Goal: Task Accomplishment & Management: Manage account settings

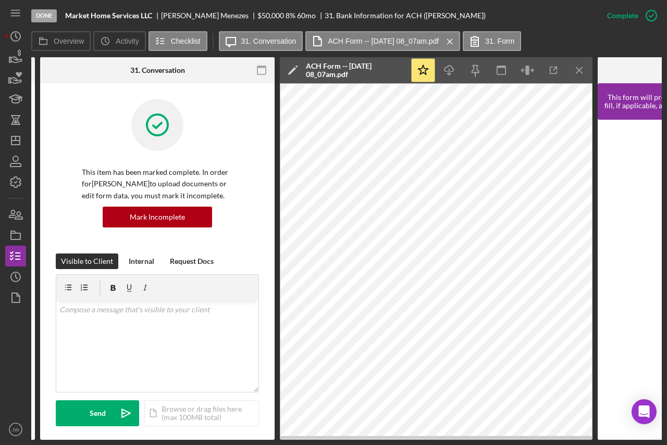
scroll to position [521, 0]
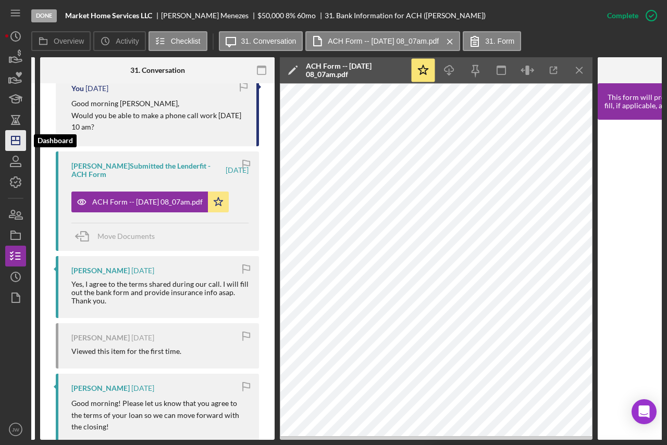
click at [8, 140] on icon "Icon/Dashboard" at bounding box center [16, 141] width 26 height 26
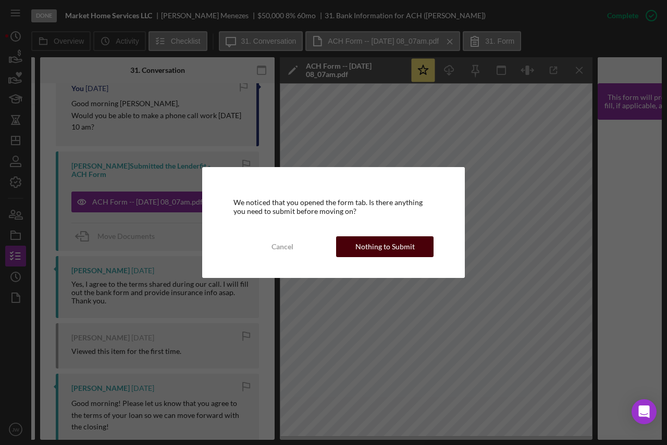
click at [386, 239] on div "Nothing to Submit" at bounding box center [384, 247] width 59 height 21
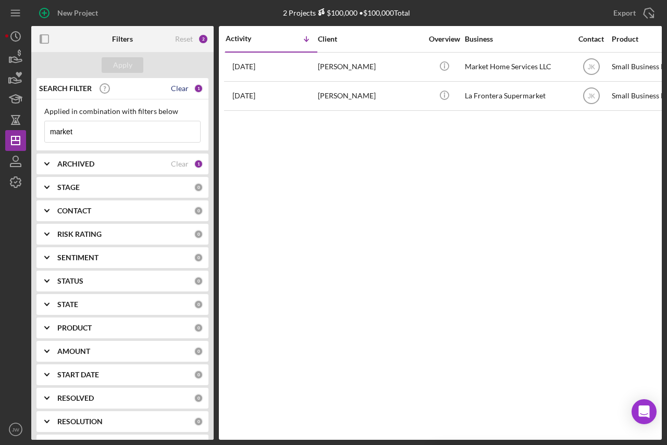
click at [174, 89] on div "Clear" at bounding box center [180, 88] width 18 height 8
click at [117, 63] on div "Apply" at bounding box center [122, 65] width 19 height 16
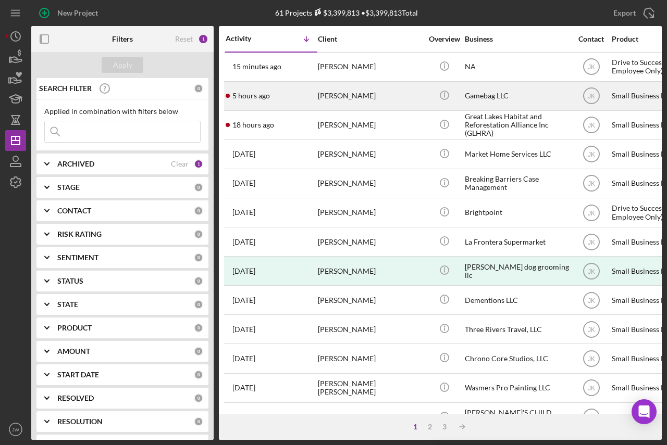
click at [509, 96] on div "Gamebag LLC" at bounding box center [517, 96] width 104 height 28
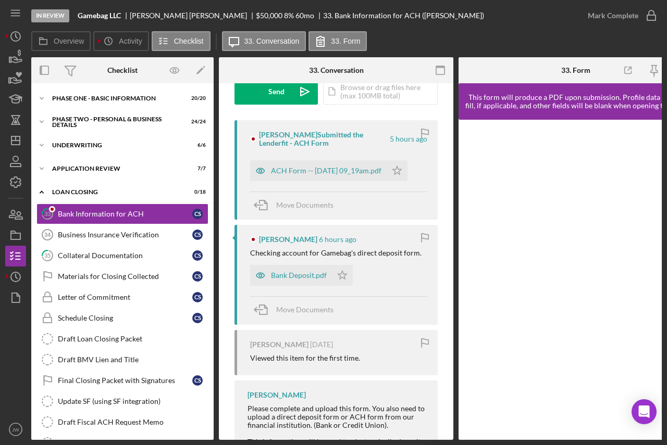
scroll to position [156, 0]
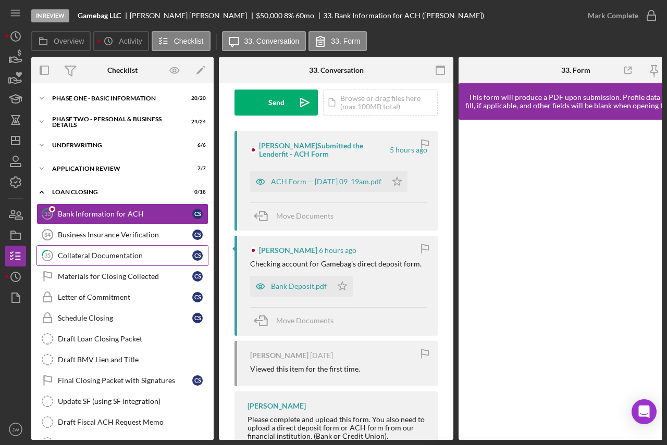
drag, startPoint x: 97, startPoint y: 254, endPoint x: 95, endPoint y: 246, distance: 7.7
click at [97, 254] on div "Collateral Documentation" at bounding box center [125, 256] width 134 height 8
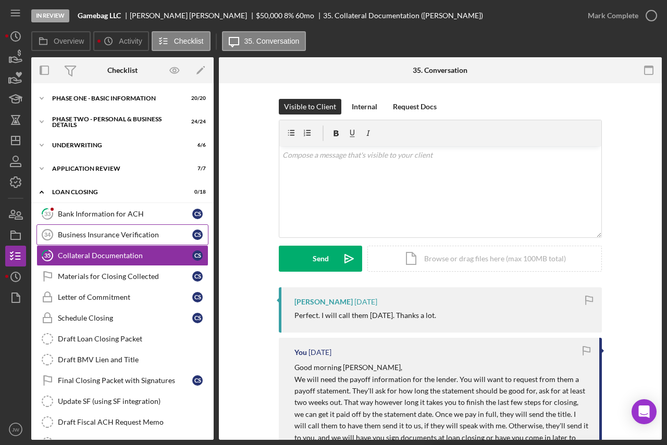
click at [129, 232] on div "Business Insurance Verification" at bounding box center [125, 235] width 134 height 8
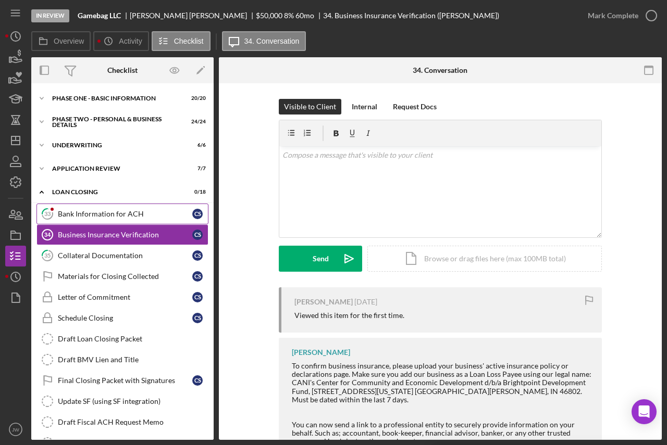
click at [114, 209] on link "33 Bank Information for ACH C S" at bounding box center [122, 214] width 172 height 21
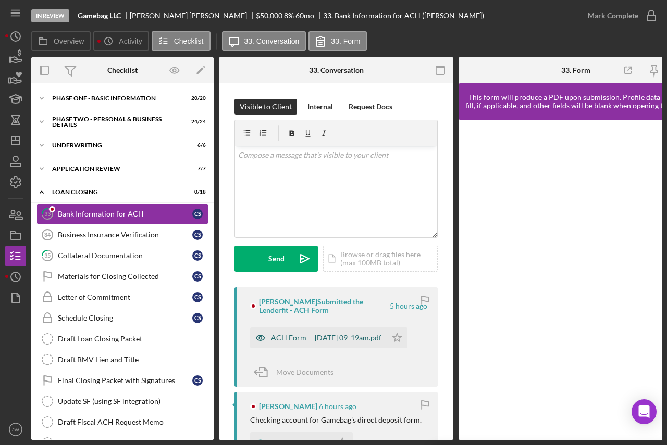
click at [265, 336] on icon "button" at bounding box center [260, 338] width 21 height 21
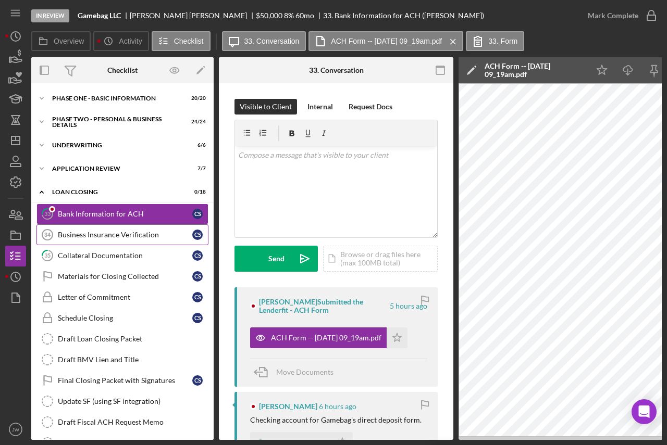
click at [135, 234] on div "Business Insurance Verification" at bounding box center [125, 235] width 134 height 8
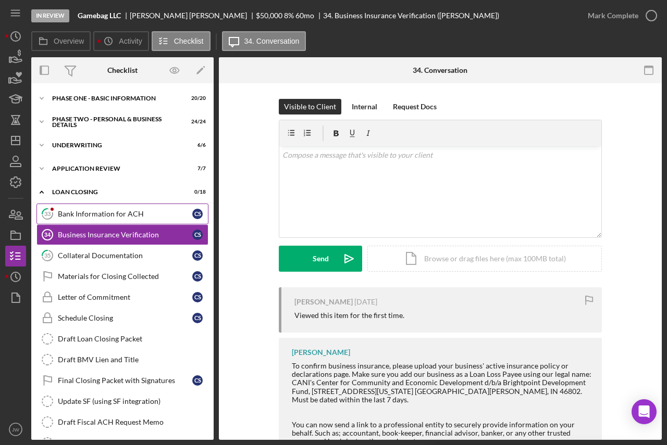
click at [122, 205] on link "33 Bank Information for ACH C S" at bounding box center [122, 214] width 172 height 21
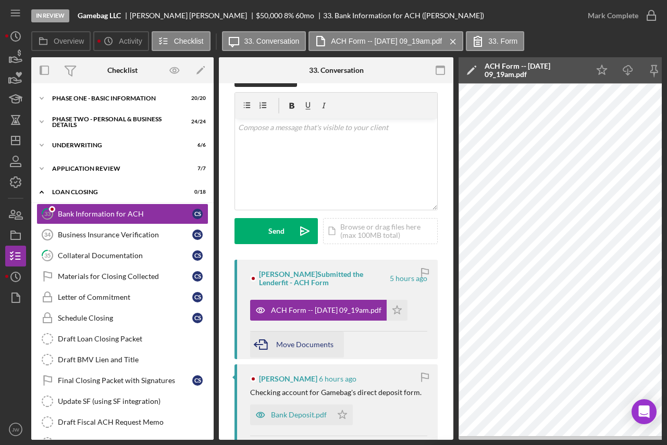
scroll to position [52, 0]
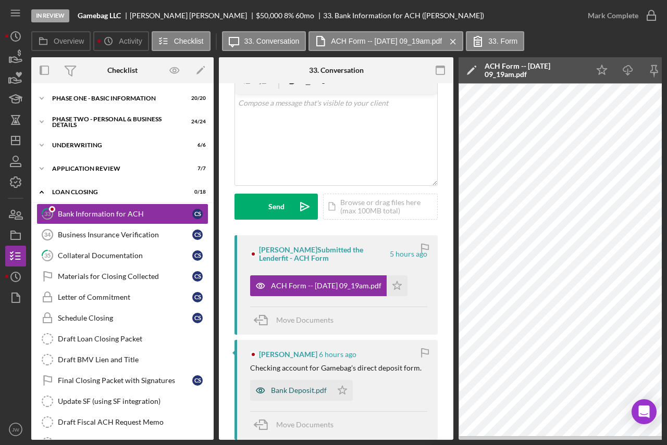
click at [260, 389] on icon "button" at bounding box center [260, 390] width 21 height 21
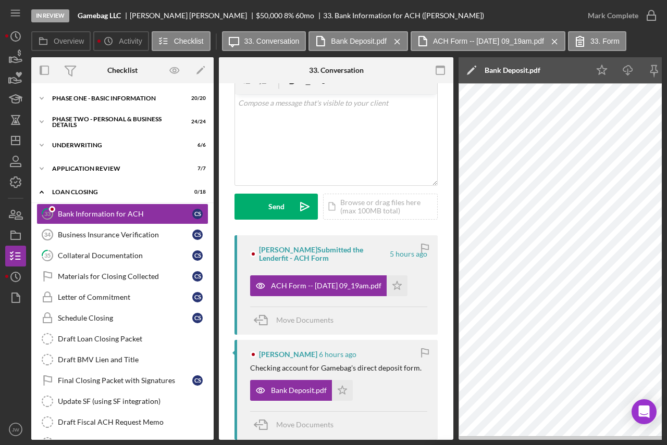
drag, startPoint x: 340, startPoint y: 393, endPoint x: 371, endPoint y: 332, distance: 68.5
click at [340, 392] on icon "Icon/Star" at bounding box center [342, 390] width 21 height 21
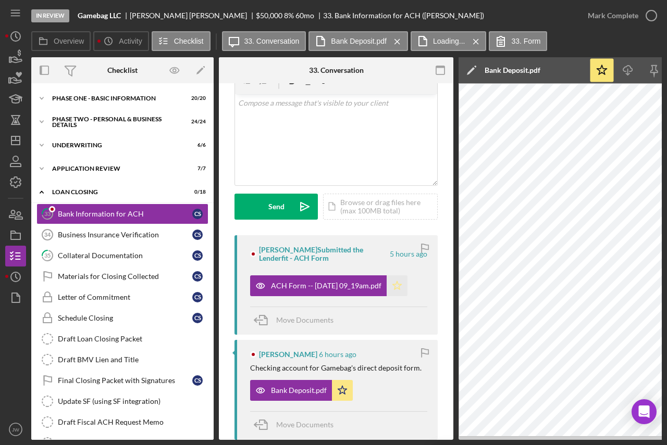
click at [407, 285] on icon "Icon/Star" at bounding box center [397, 286] width 21 height 21
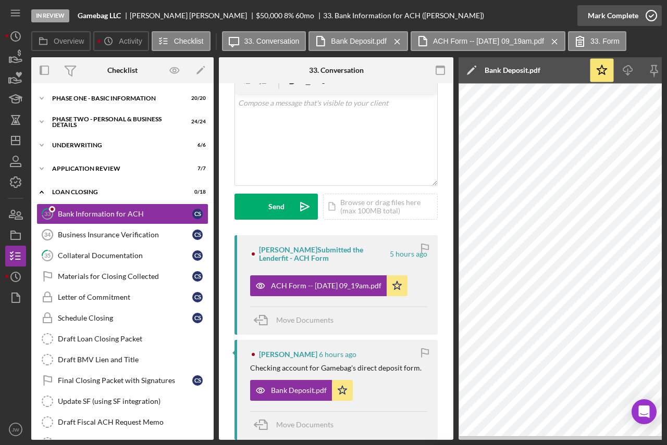
click at [626, 7] on div "Mark Complete" at bounding box center [613, 15] width 51 height 21
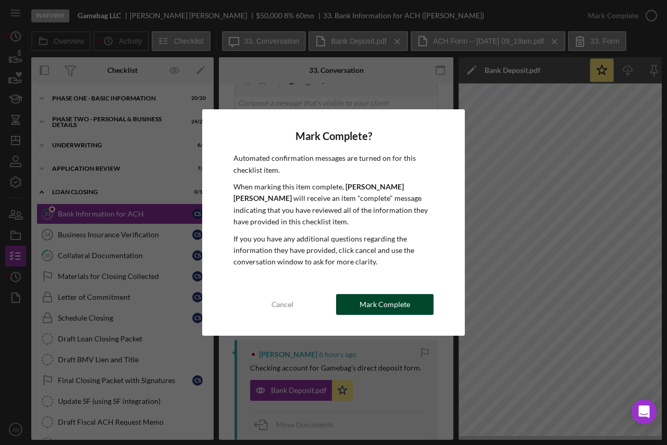
click at [392, 296] on div "Mark Complete" at bounding box center [384, 304] width 51 height 21
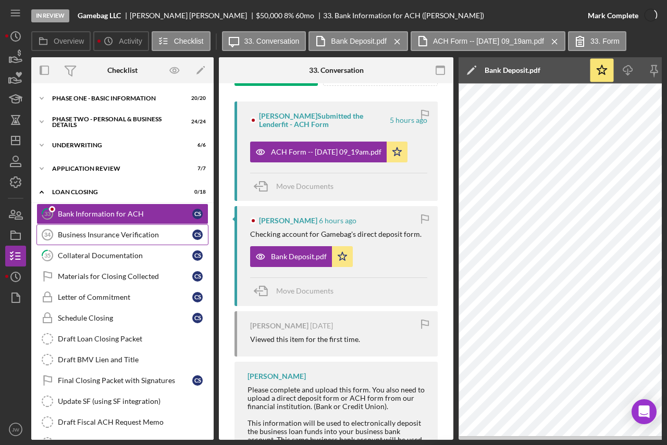
scroll to position [207, 0]
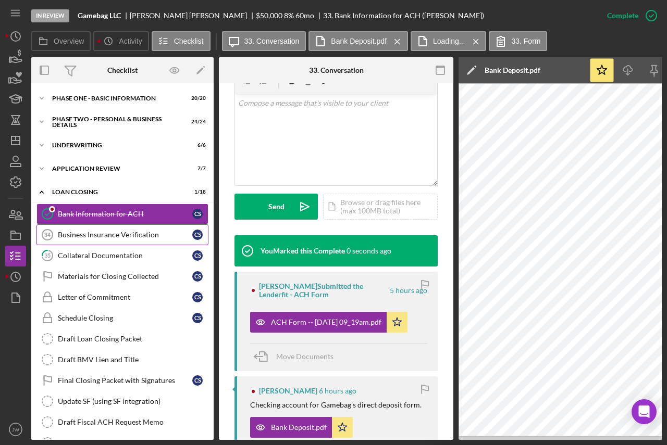
click at [161, 229] on link "Business Insurance Verification 34 Business Insurance Verification C S" at bounding box center [122, 235] width 172 height 21
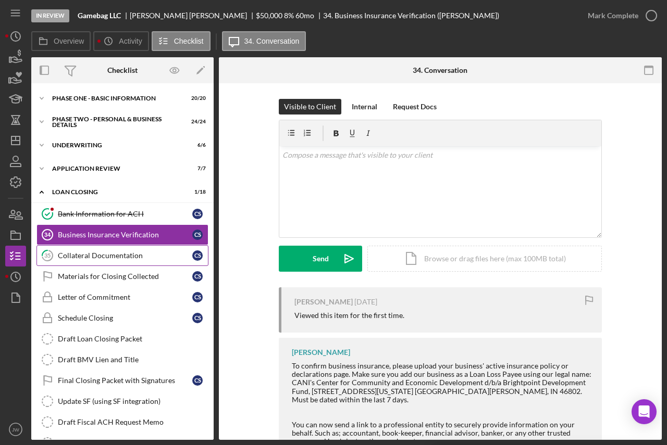
click at [110, 253] on div "Collateral Documentation" at bounding box center [125, 256] width 134 height 8
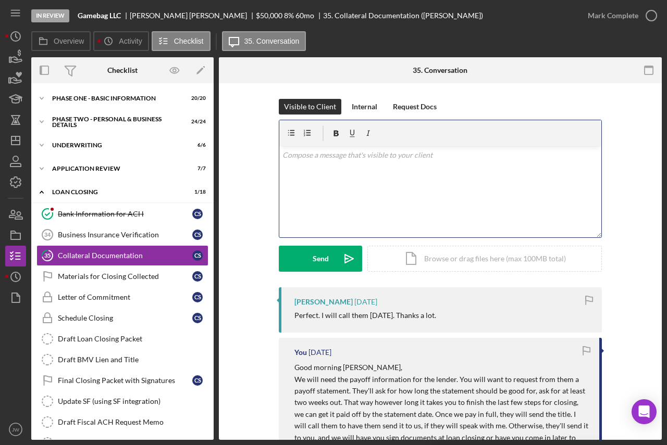
click at [363, 207] on div "v Color teal Color pink Remove color Add row above Add row below Add column bef…" at bounding box center [440, 191] width 322 height 91
click at [295, 177] on div "v Color teal Color pink Remove color Add row above Add row below Add column bef…" at bounding box center [440, 191] width 322 height 91
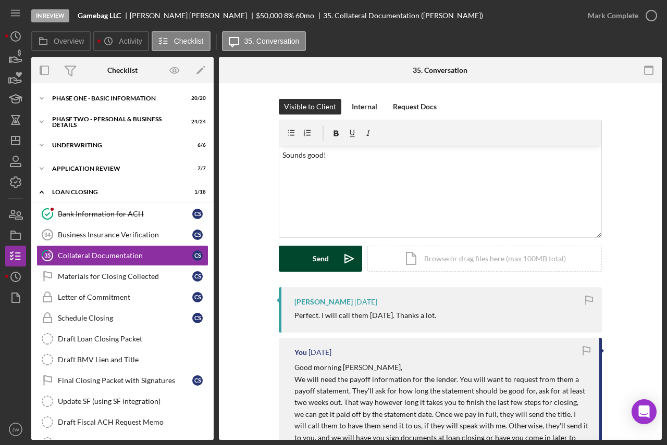
click at [317, 252] on div "Send" at bounding box center [321, 259] width 16 height 26
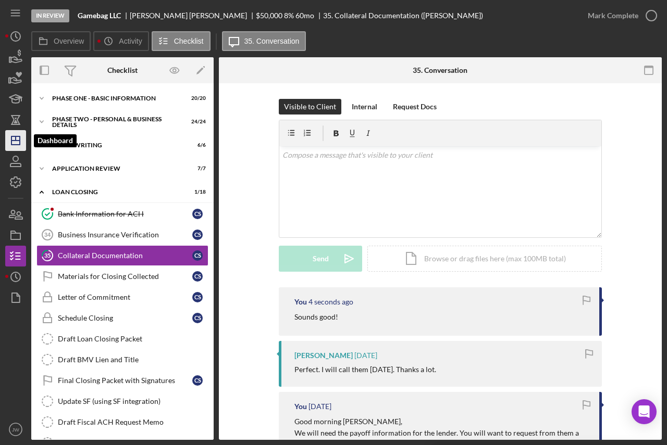
click at [14, 144] on icon "Icon/Dashboard" at bounding box center [16, 141] width 26 height 26
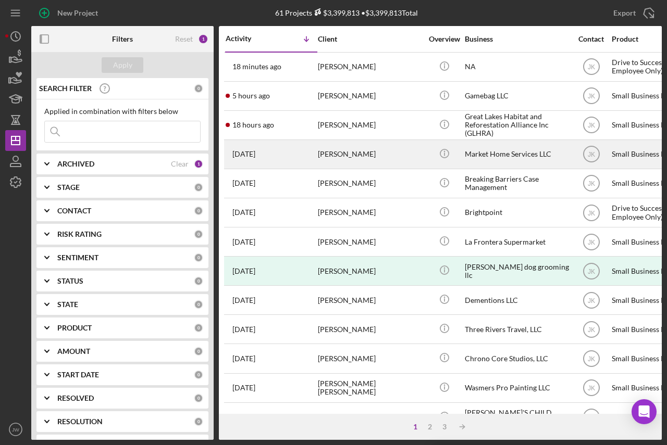
click at [540, 151] on div "Market Home Services LLC" at bounding box center [517, 155] width 104 height 28
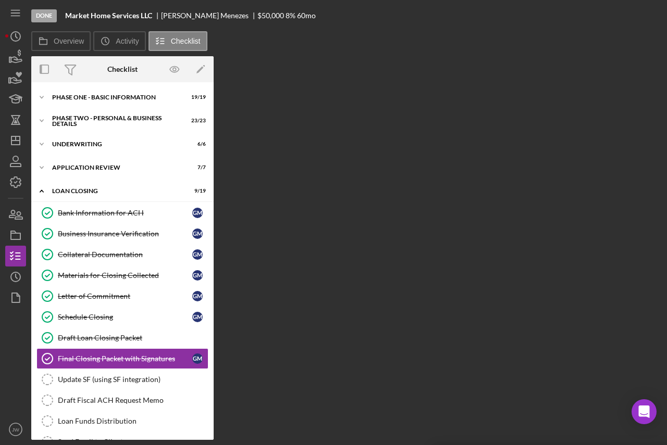
scroll to position [98, 0]
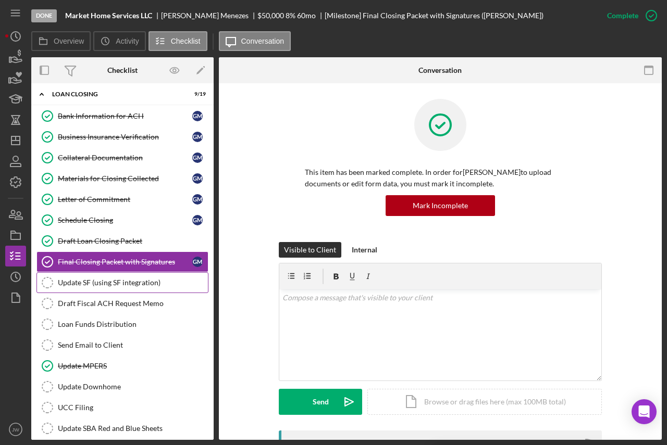
click at [132, 287] on div "Update SF (using SF integration)" at bounding box center [133, 283] width 150 height 8
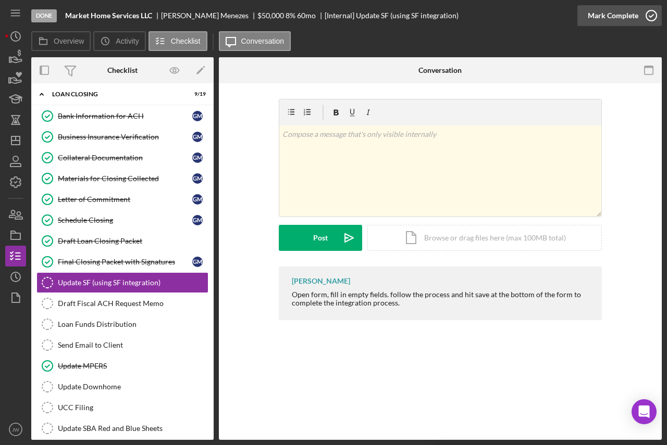
click at [651, 16] on icon "button" at bounding box center [651, 16] width 26 height 26
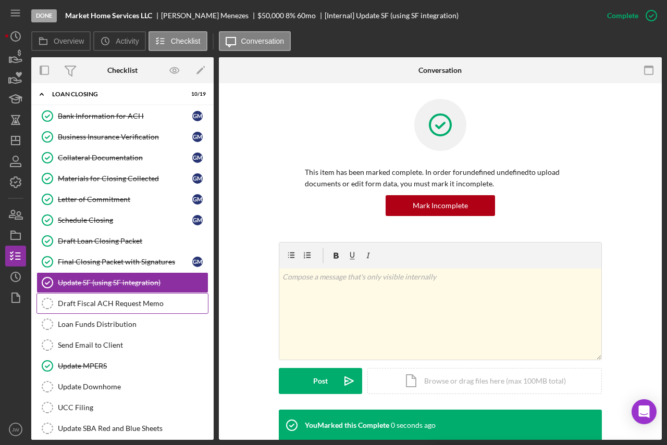
click at [96, 301] on div "Draft Fiscal ACH Request Memo" at bounding box center [133, 304] width 150 height 8
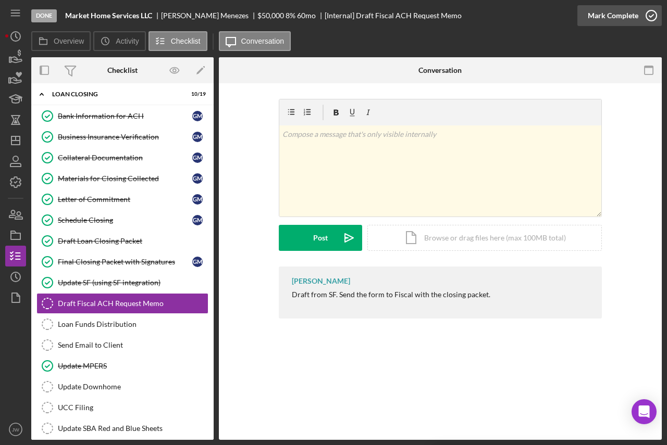
click at [614, 22] on div "Mark Complete" at bounding box center [613, 15] width 51 height 21
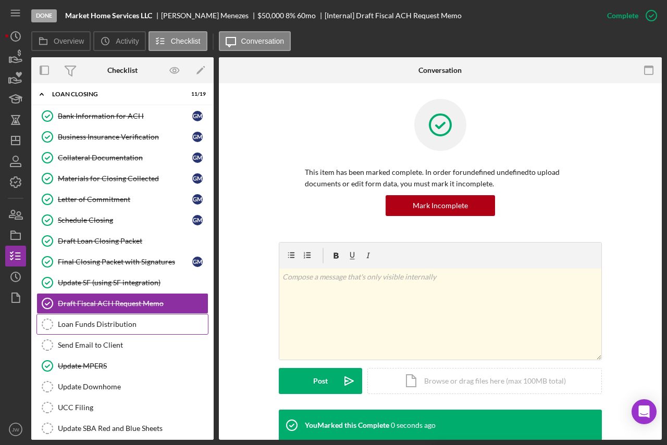
click at [140, 323] on div "Loan Funds Distribution" at bounding box center [133, 324] width 150 height 8
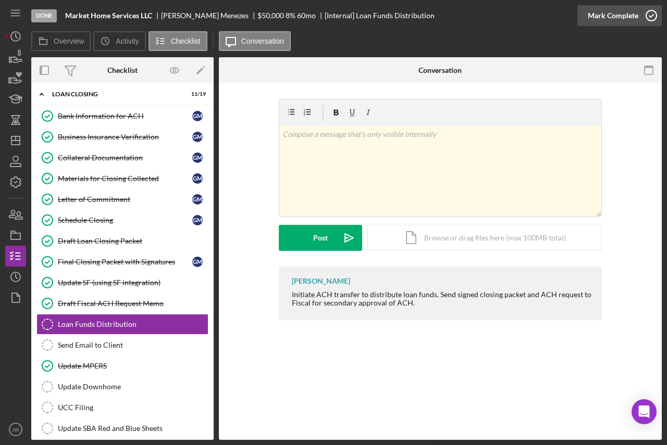
click at [648, 15] on icon "button" at bounding box center [651, 16] width 26 height 26
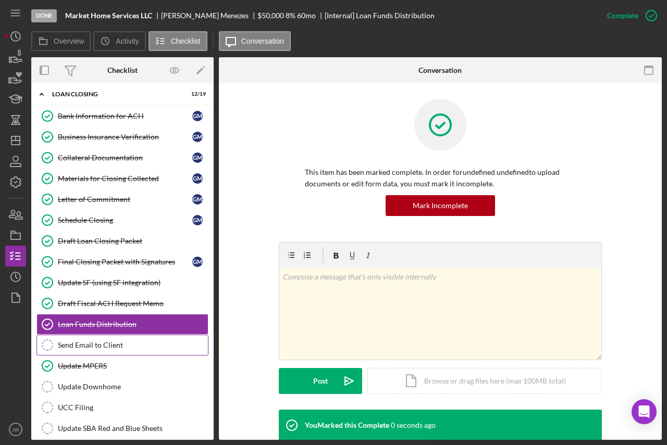
click at [73, 344] on div "Send Email to Client" at bounding box center [133, 345] width 150 height 8
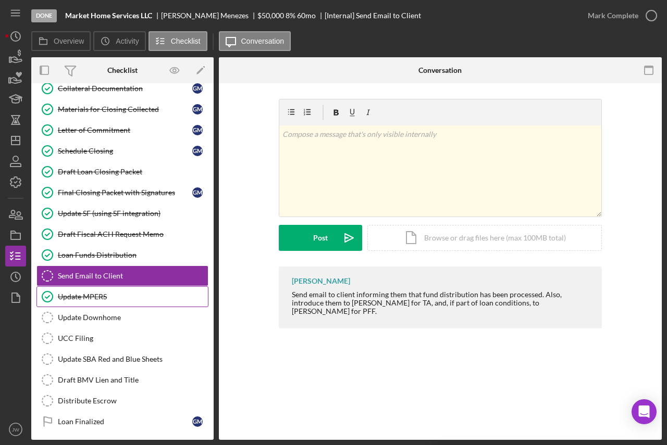
scroll to position [170, 0]
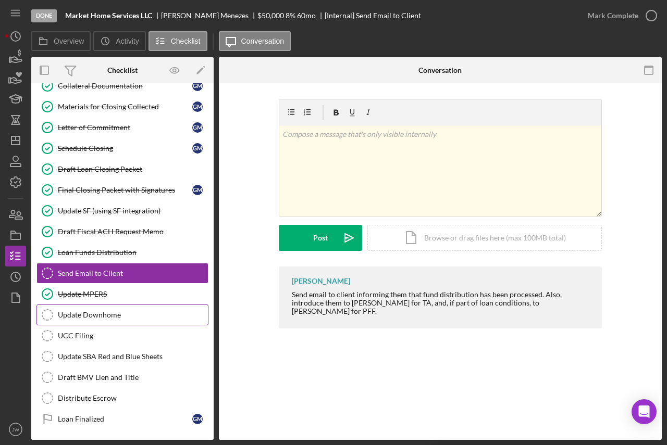
click at [99, 318] on div "Update Downhome" at bounding box center [133, 315] width 150 height 8
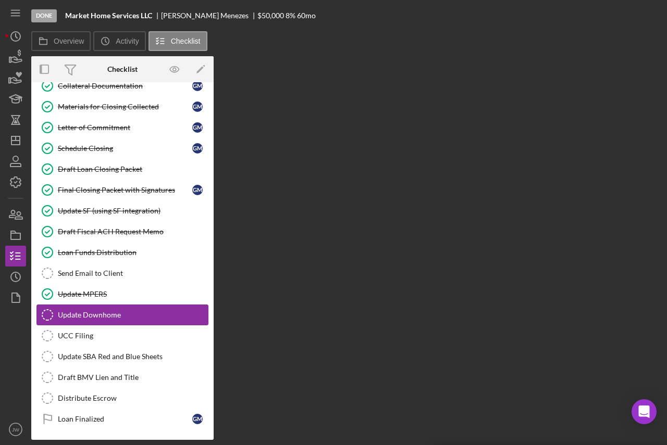
scroll to position [170, 0]
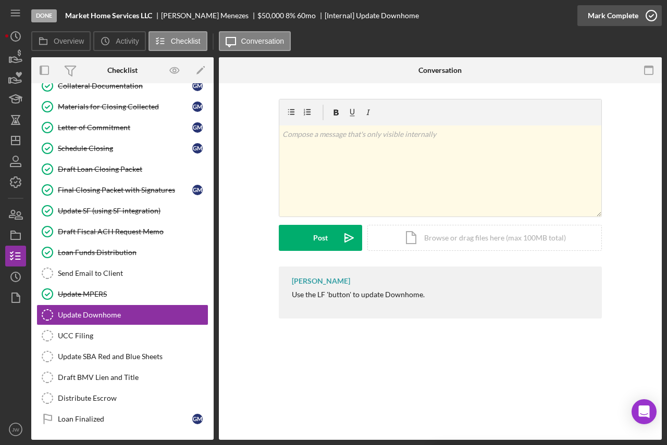
click at [621, 10] on div "Mark Complete" at bounding box center [613, 15] width 51 height 21
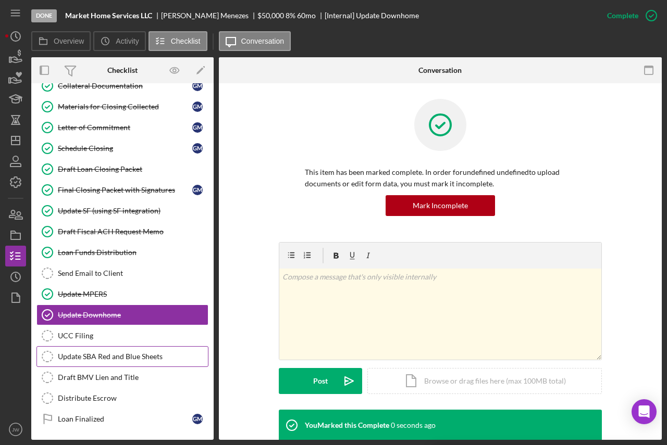
click at [92, 357] on div "Update SBA Red and Blue Sheets" at bounding box center [133, 357] width 150 height 8
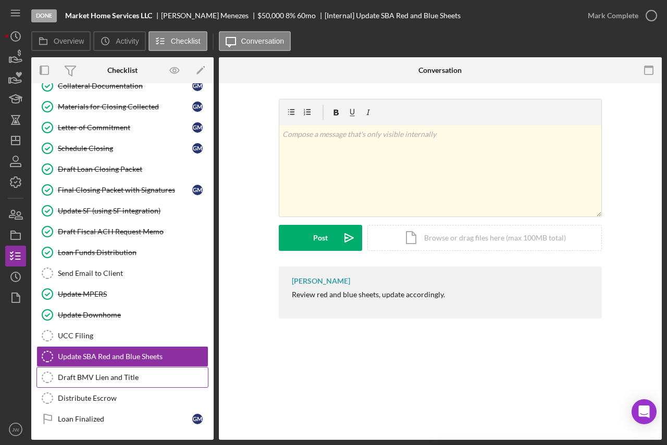
click at [103, 381] on div "Draft BMV Lien and Title" at bounding box center [133, 378] width 150 height 8
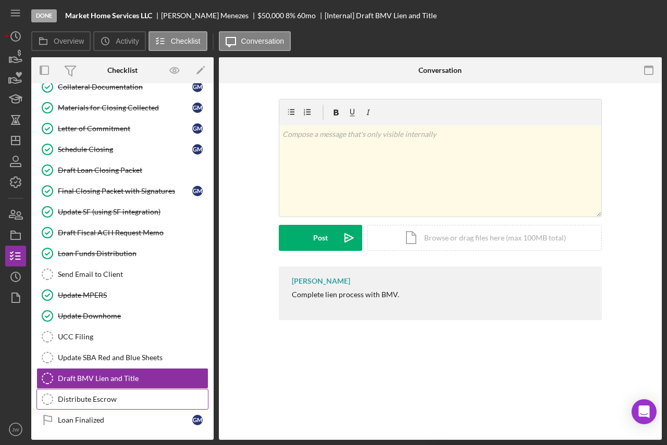
scroll to position [170, 0]
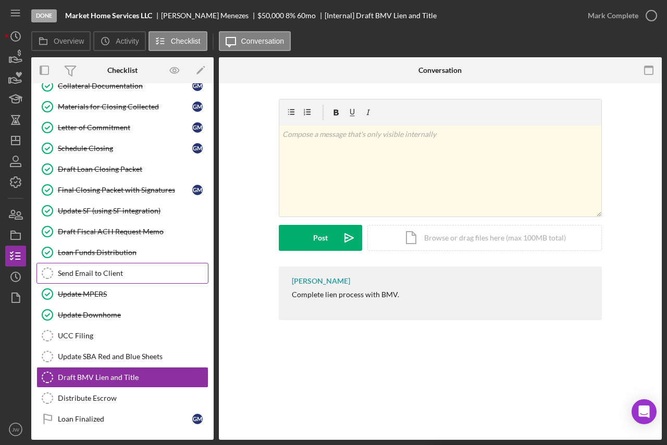
click at [104, 268] on link "Send Email to Client Send Email to Client" at bounding box center [122, 273] width 172 height 21
